Goal: Navigation & Orientation: Find specific page/section

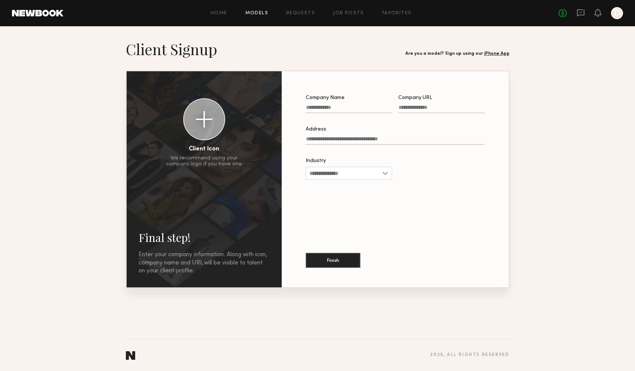
click at [263, 11] on link "Models" at bounding box center [257, 13] width 23 height 5
click at [225, 14] on link "Home" at bounding box center [219, 13] width 17 height 5
click at [621, 14] on div at bounding box center [617, 13] width 12 height 12
click at [224, 10] on div "Home Models Requests Job Posts Favorites Sign Out No fees up to $5,000 D" at bounding box center [343, 13] width 560 height 12
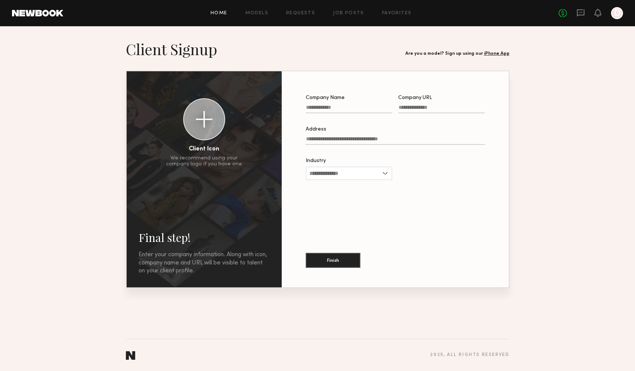
click at [223, 12] on link "Home" at bounding box center [219, 13] width 17 height 5
click at [220, 15] on link "Home" at bounding box center [219, 13] width 17 height 5
click at [617, 13] on div at bounding box center [617, 13] width 12 height 12
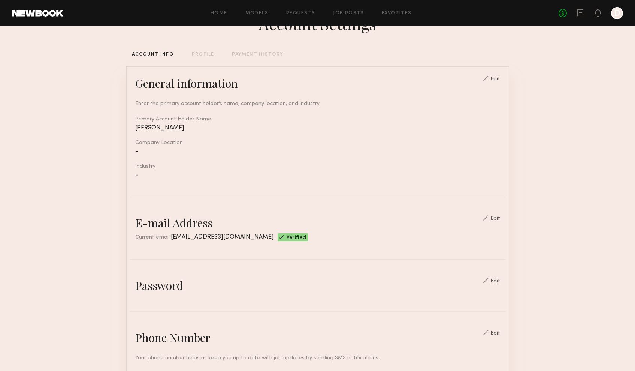
scroll to position [28, 0]
click at [204, 52] on div "Account Settings ACCOUNT INFO PROFILE PAYMENT HISTORY General information Edit …" at bounding box center [318, 337] width 384 height 676
click at [398, 17] on div "Home Models Requests Job Posts Favorites Sign Out No fees up to $5,000 D" at bounding box center [343, 13] width 560 height 12
click at [400, 11] on link "Favorites" at bounding box center [397, 13] width 30 height 5
